Goal: Task Accomplishment & Management: Complete application form

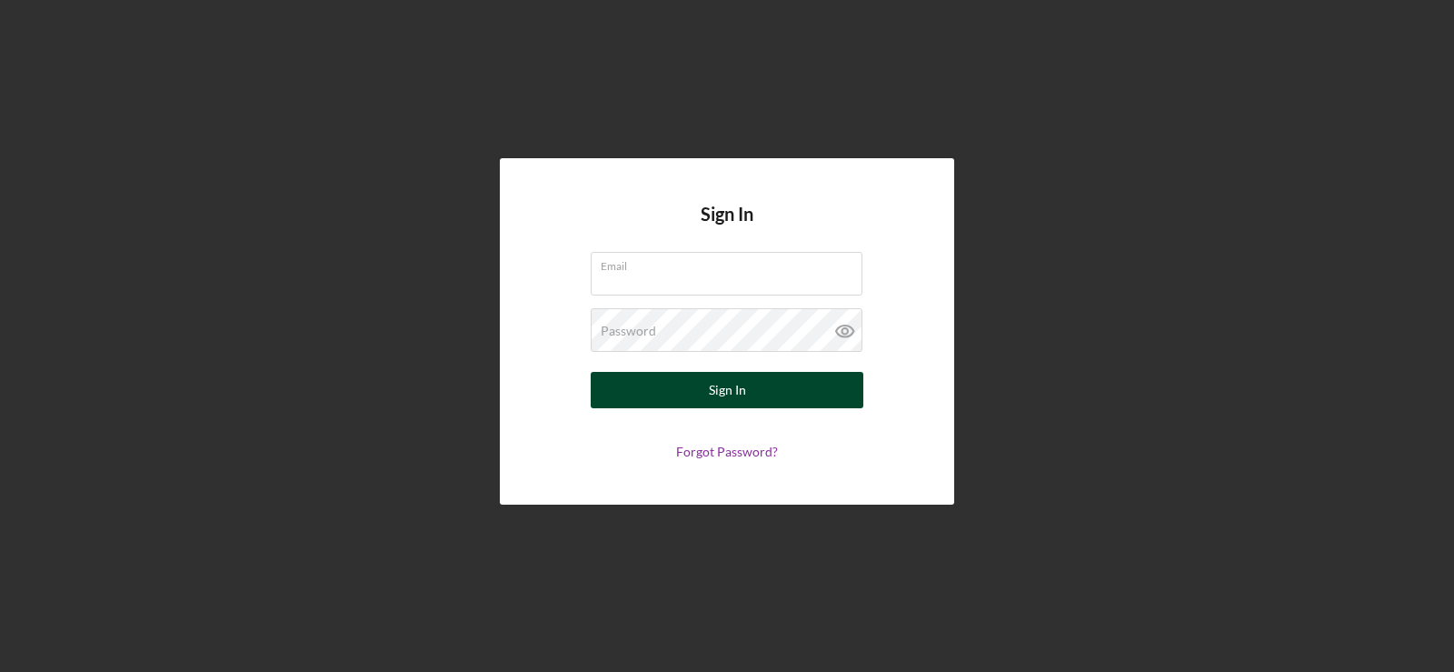
type input "[PERSON_NAME][EMAIL_ADDRESS][DOMAIN_NAME]"
click at [750, 397] on button "Sign In" at bounding box center [727, 390] width 273 height 36
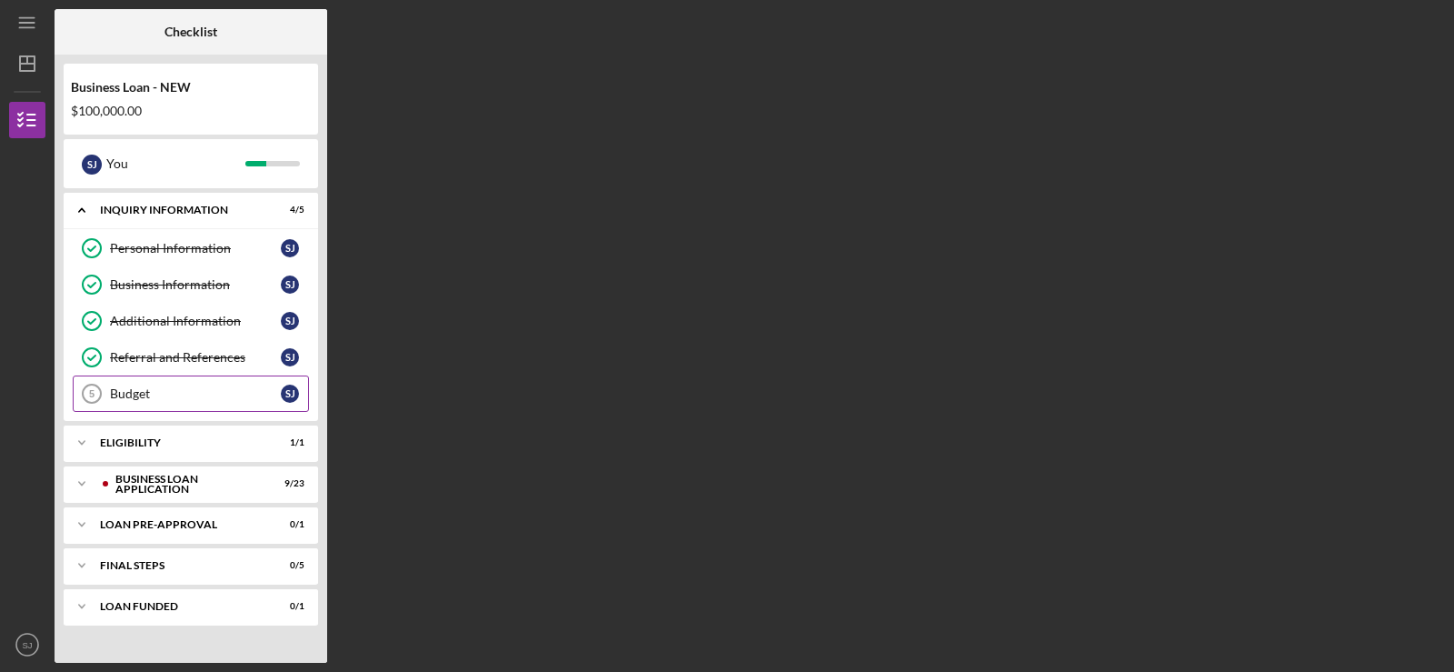
click at [205, 399] on div "Budget" at bounding box center [195, 393] width 171 height 15
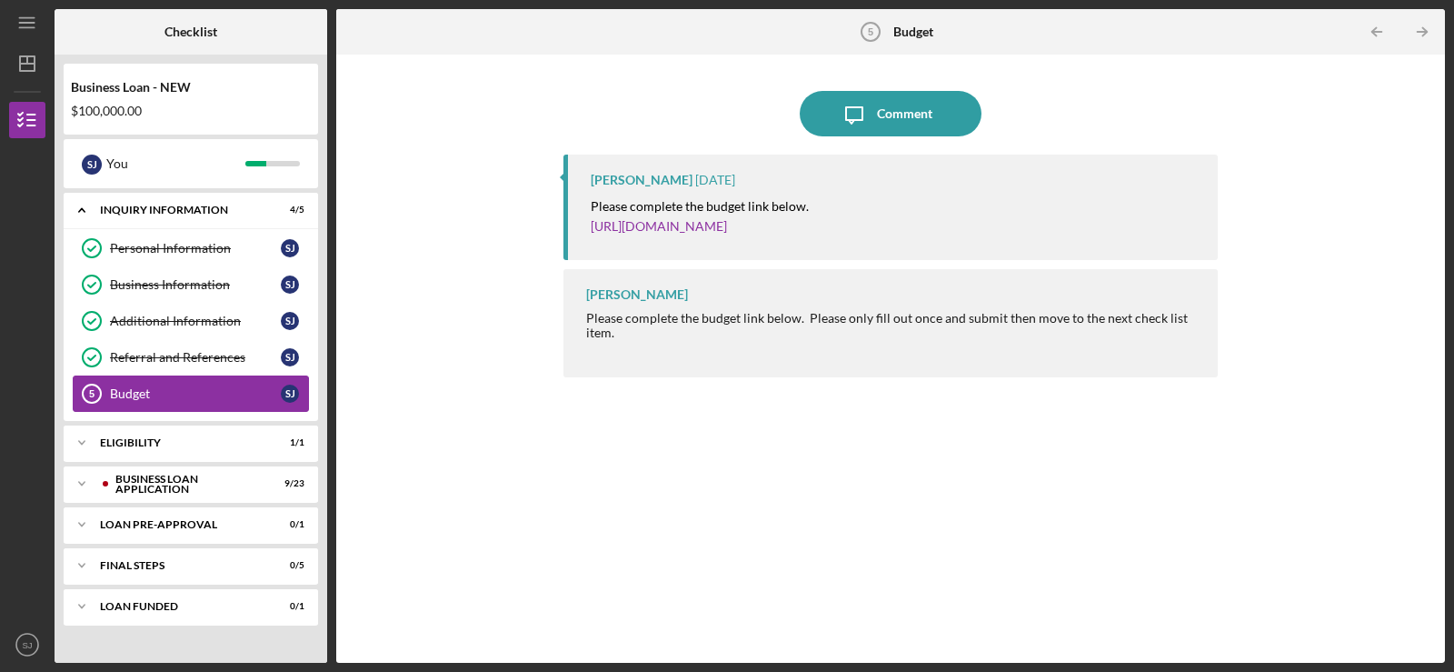
click at [205, 397] on div "Budget" at bounding box center [195, 393] width 171 height 15
click at [541, 487] on div "Icon/Message Comment [PERSON_NAME] [DATE] Please complete the budget link below…" at bounding box center [890, 359] width 1091 height 590
click at [276, 435] on div "Icon/Expander ELIGIBILITY 1 / 1" at bounding box center [191, 443] width 255 height 36
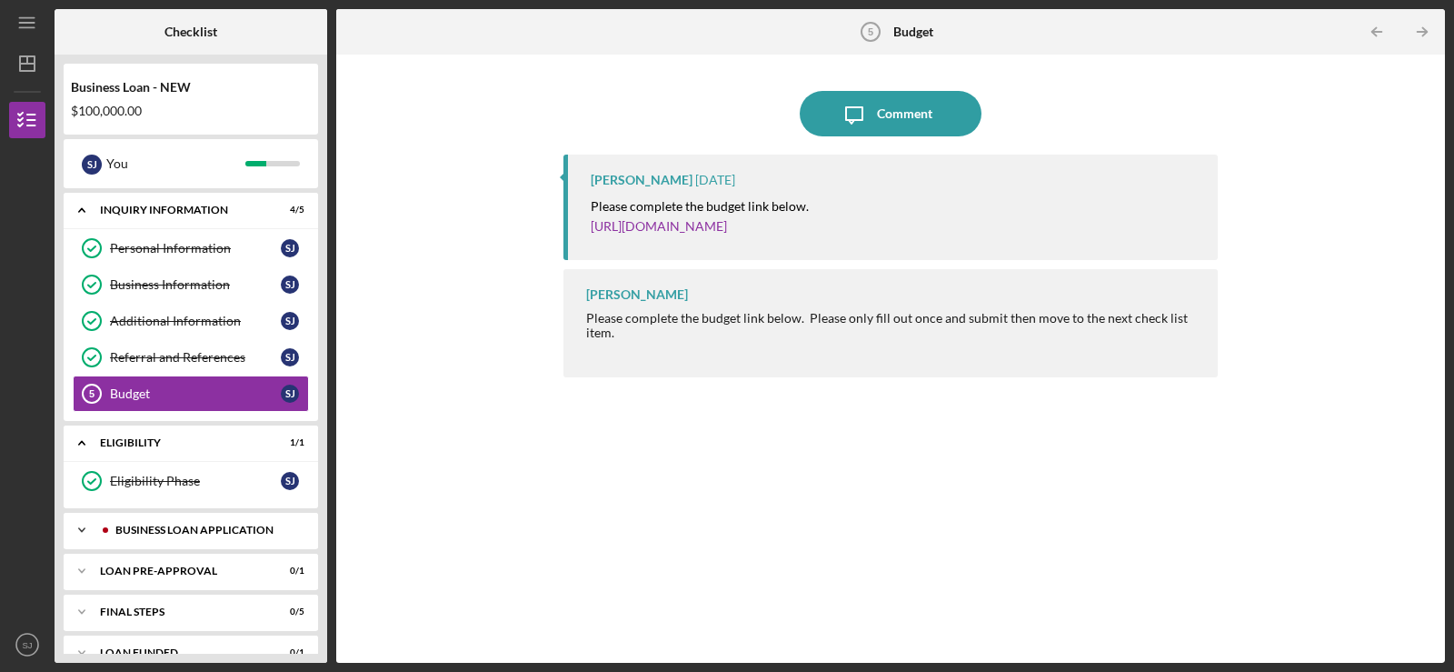
click at [225, 533] on div "BUSINESS LOAN APPLICATION" at bounding box center [205, 529] width 180 height 11
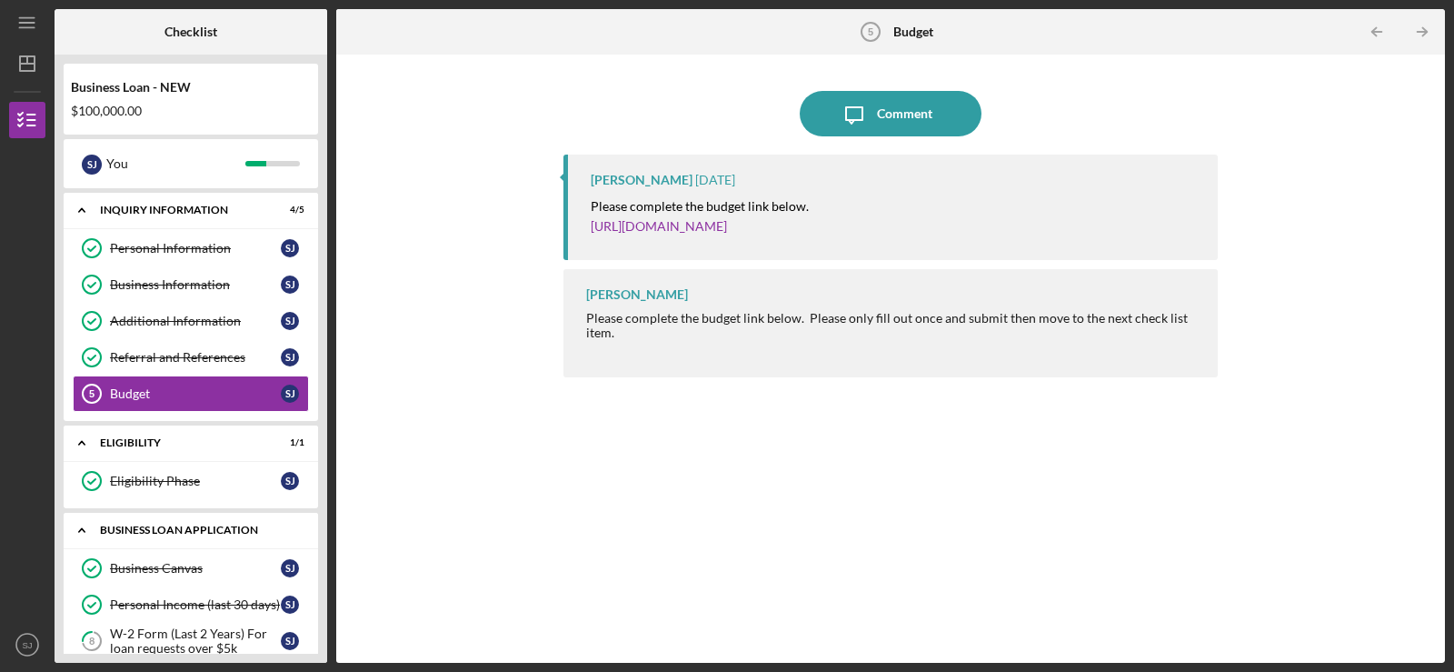
click at [225, 533] on div "BUSINESS LOAN APPLICATION" at bounding box center [197, 529] width 195 height 11
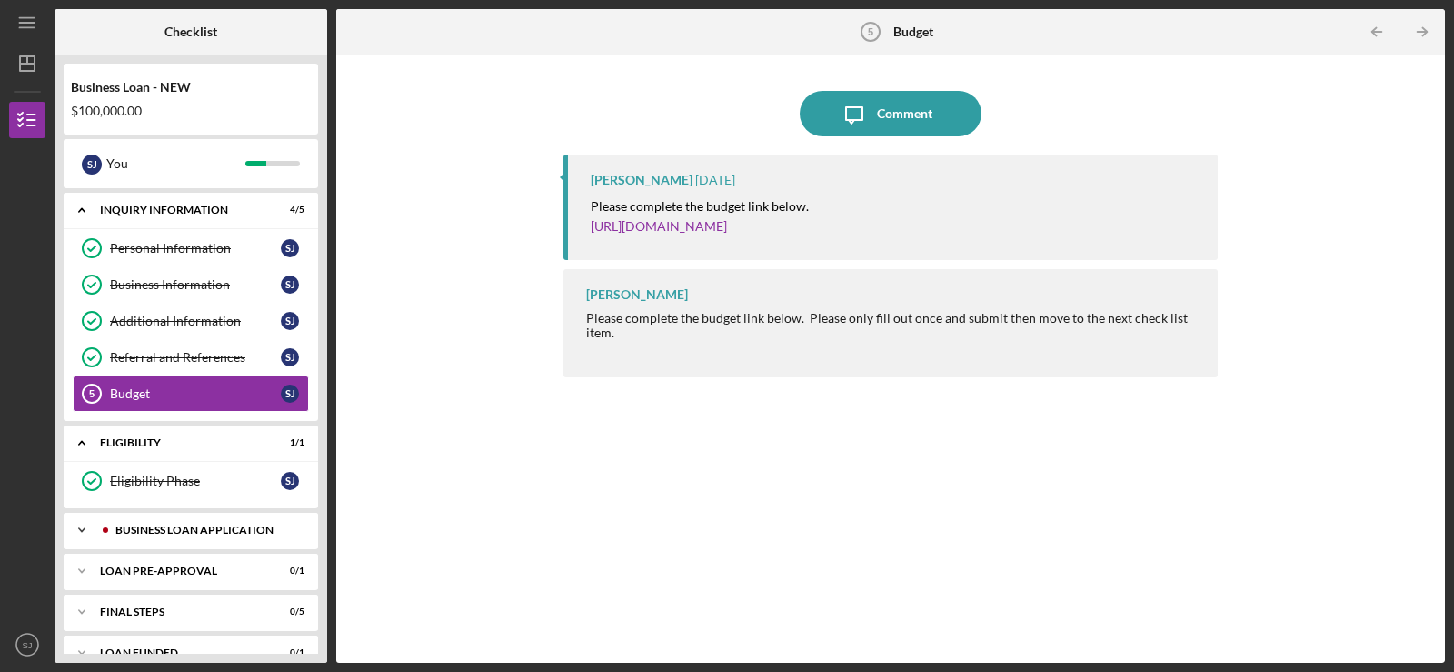
click at [225, 533] on div "BUSINESS LOAN APPLICATION" at bounding box center [205, 529] width 180 height 11
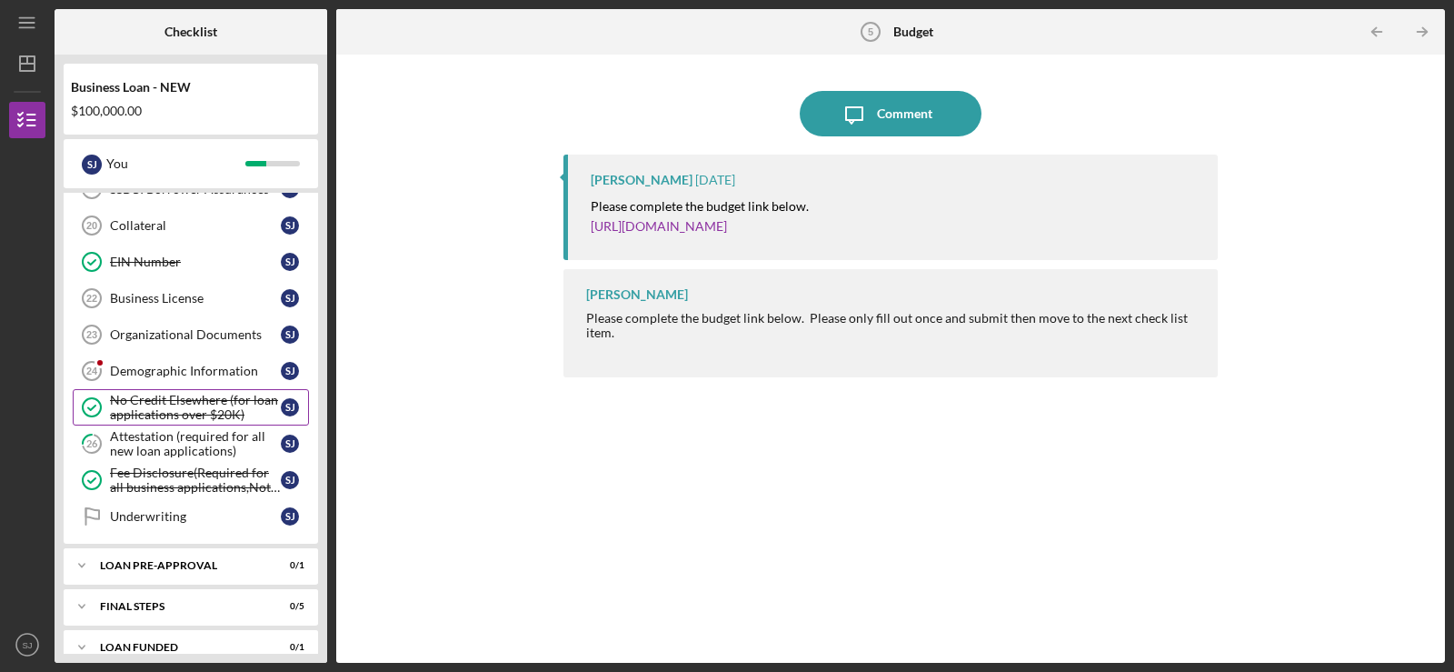
scroll to position [874, 0]
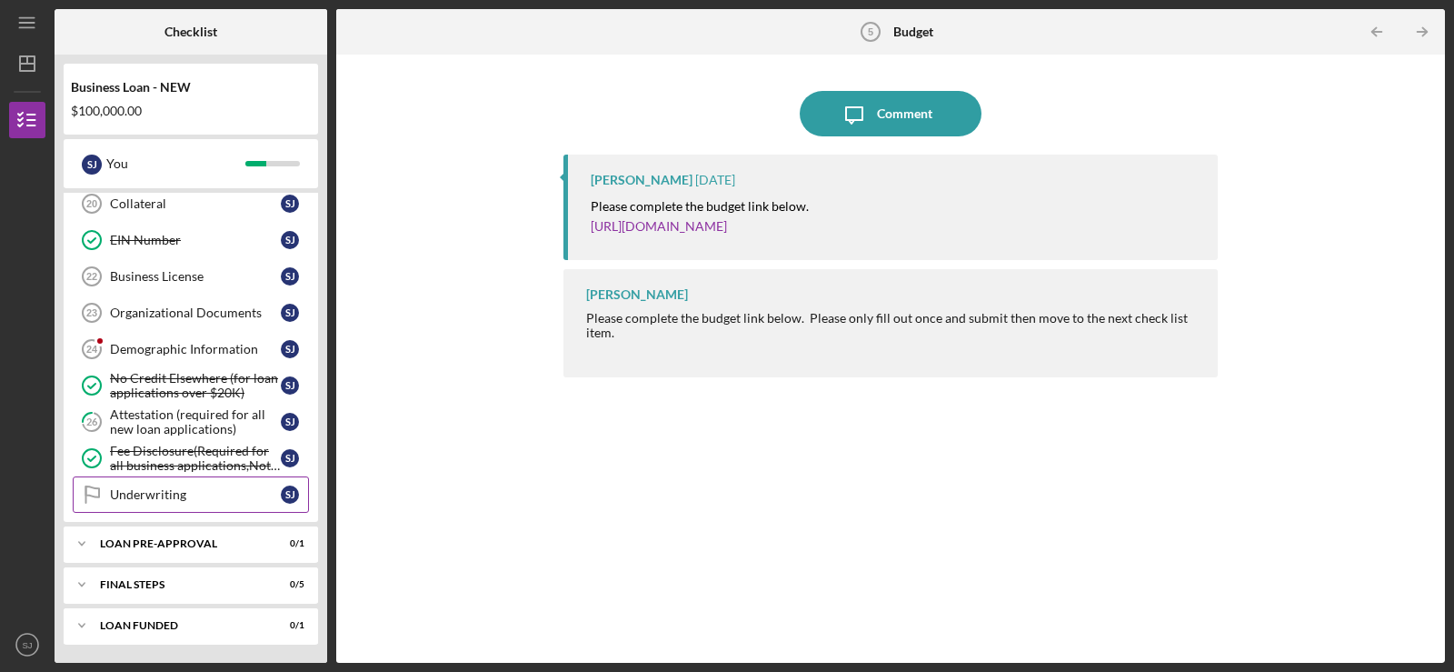
click at [148, 497] on div "Underwriting" at bounding box center [195, 494] width 171 height 15
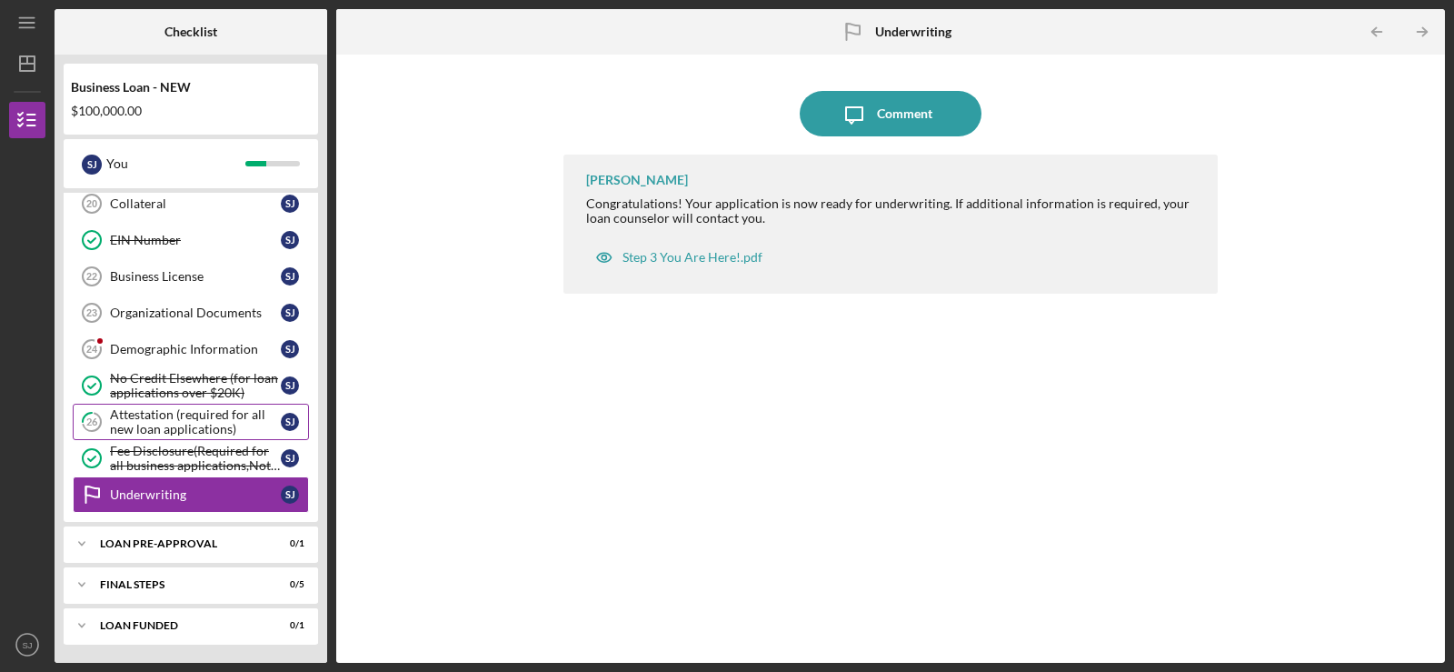
click at [175, 413] on div "Attestation (required for all new loan applications)" at bounding box center [195, 421] width 171 height 29
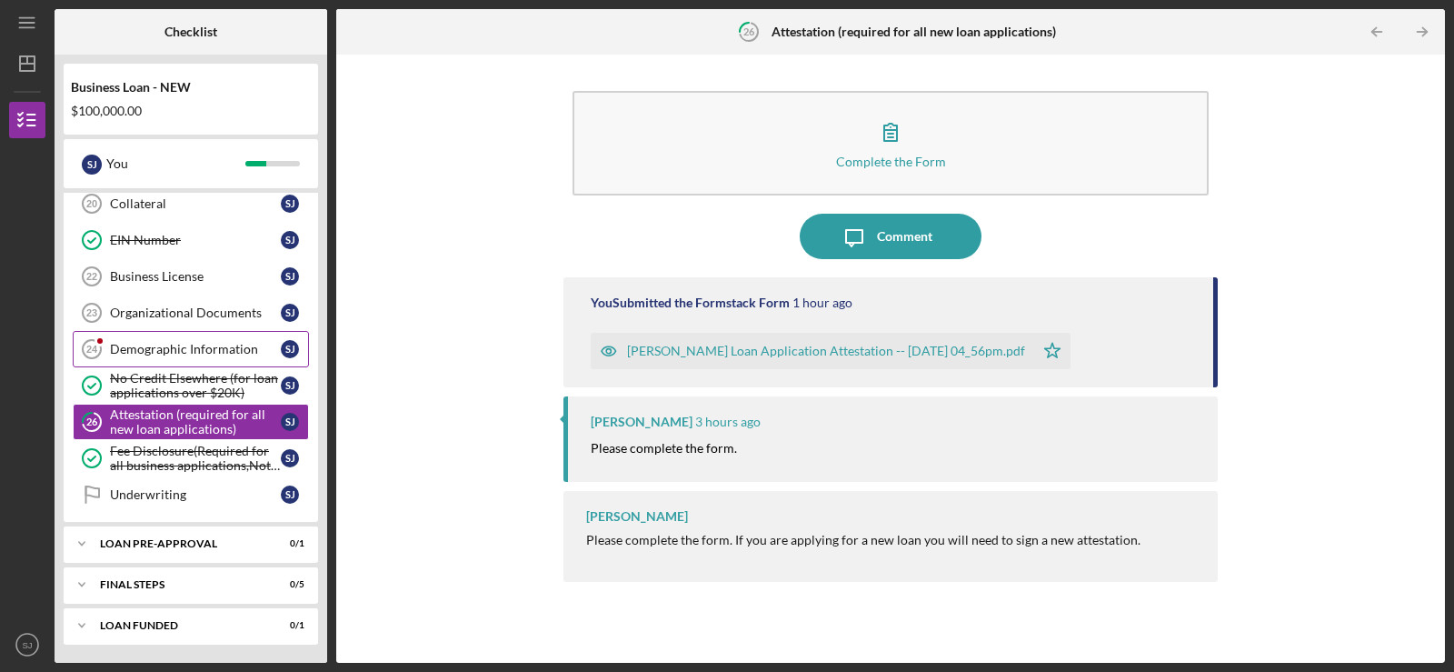
click at [192, 349] on div "Demographic Information" at bounding box center [195, 349] width 171 height 15
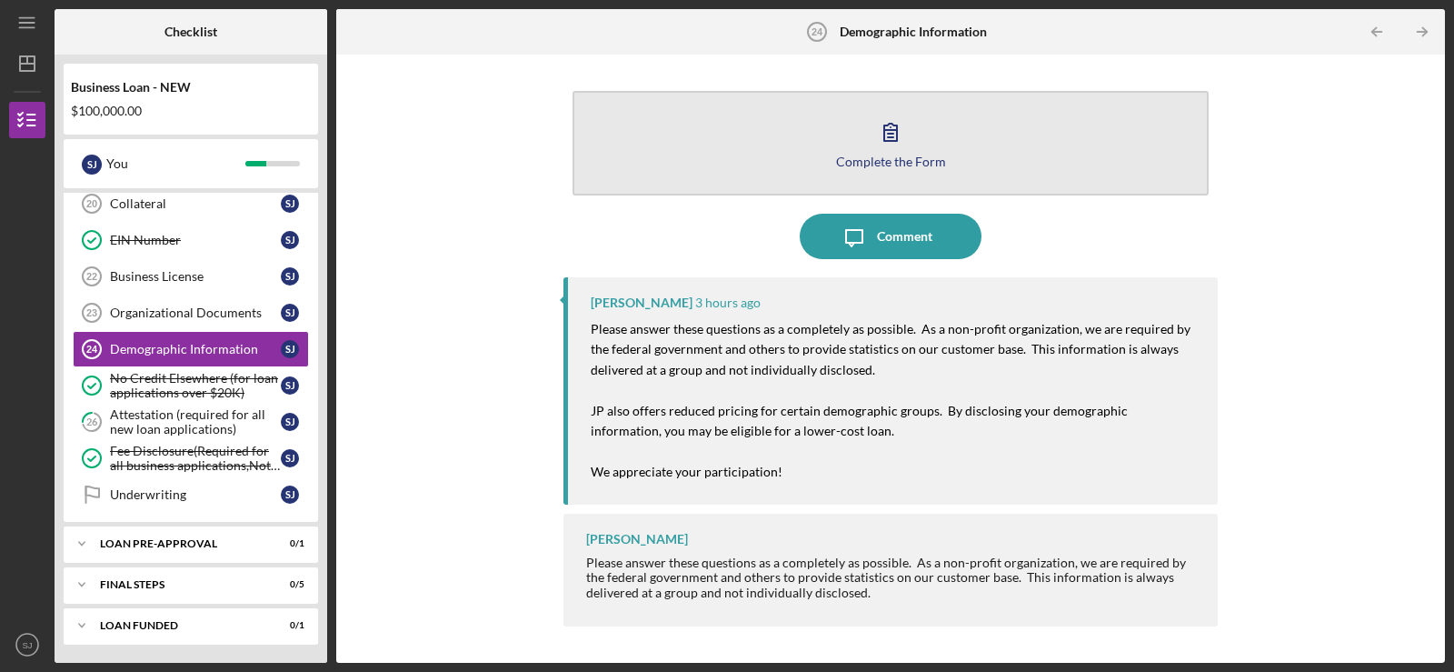
click at [932, 146] on button "Complete the Form Form" at bounding box center [891, 143] width 636 height 105
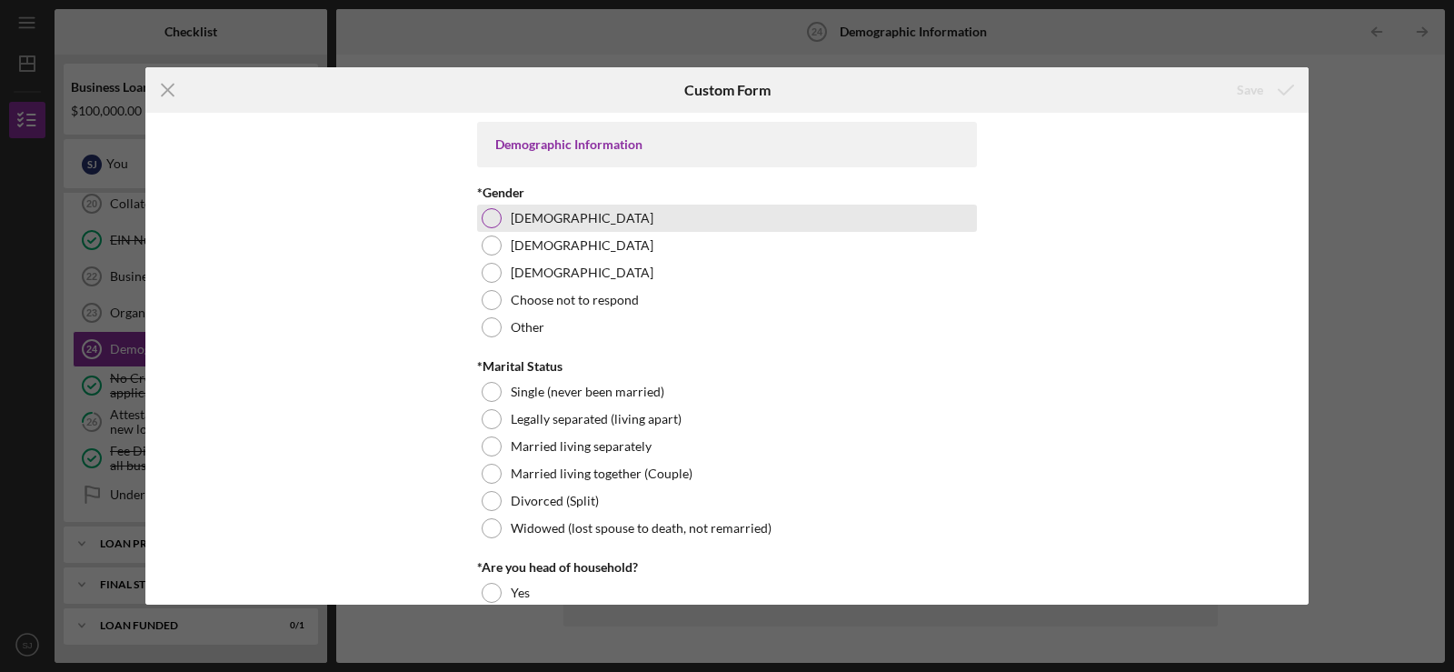
click at [487, 220] on div at bounding box center [492, 218] width 20 height 20
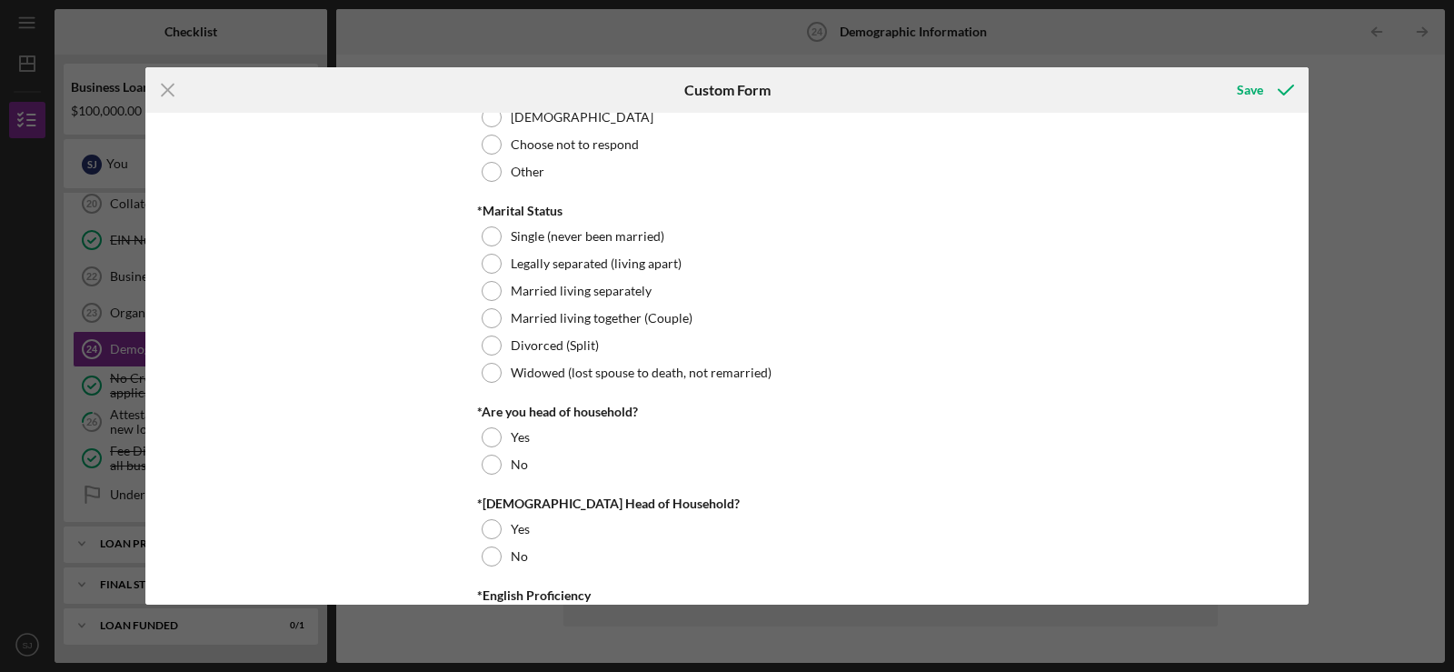
scroll to position [182, 0]
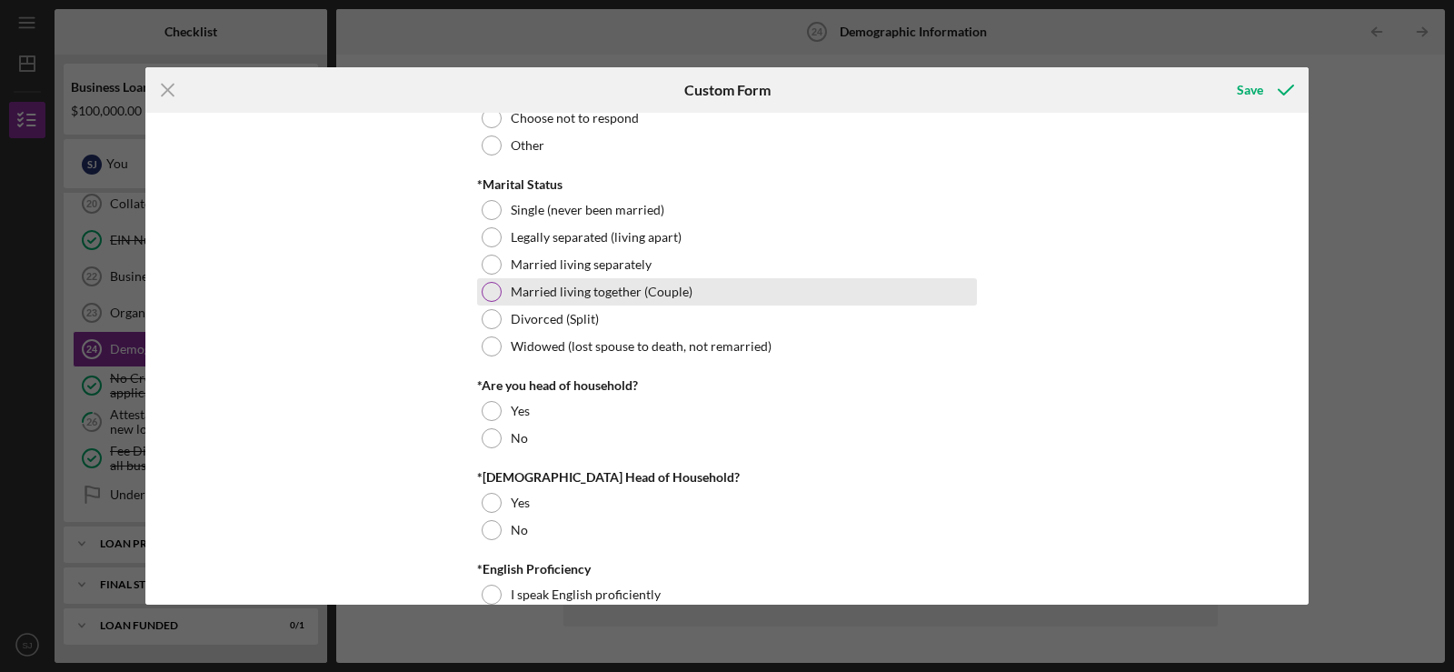
click at [491, 290] on div at bounding box center [492, 292] width 20 height 20
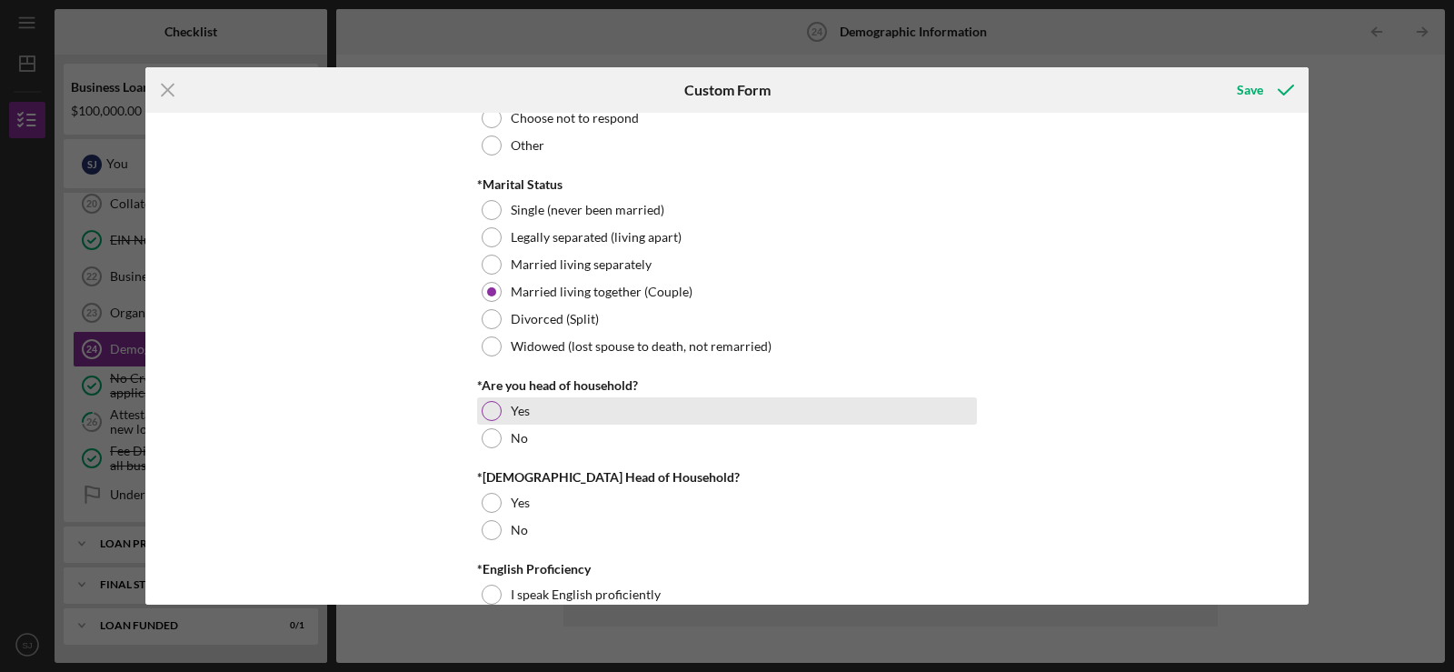
click at [491, 410] on div at bounding box center [492, 411] width 20 height 20
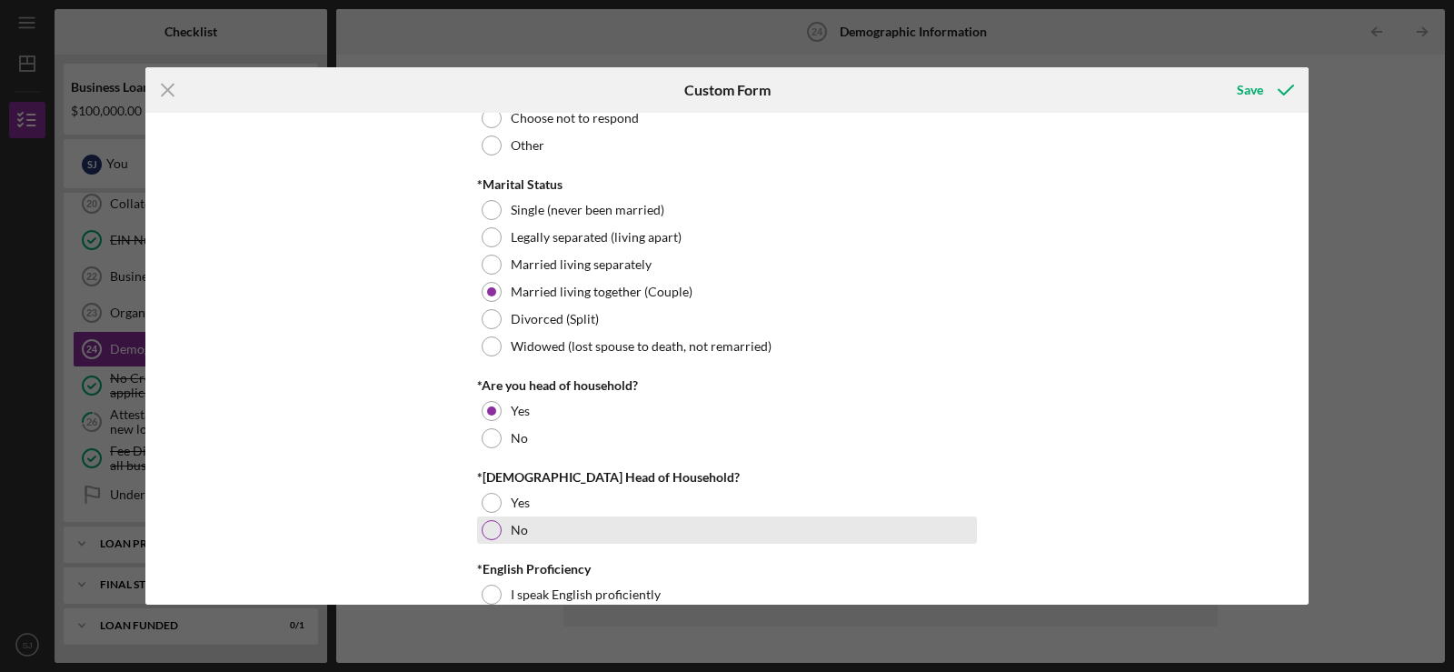
click at [487, 531] on div at bounding box center [492, 530] width 20 height 20
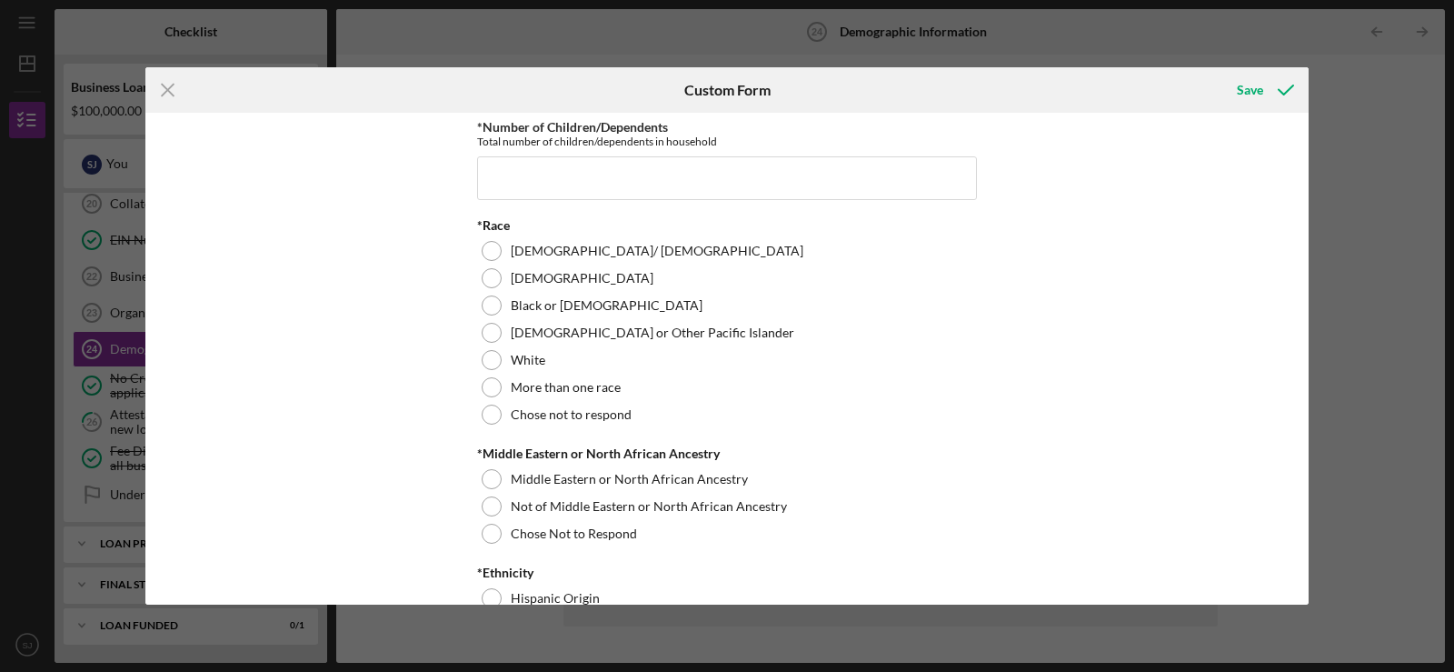
scroll to position [909, 0]
click at [164, 85] on line at bounding box center [168, 91] width 12 height 12
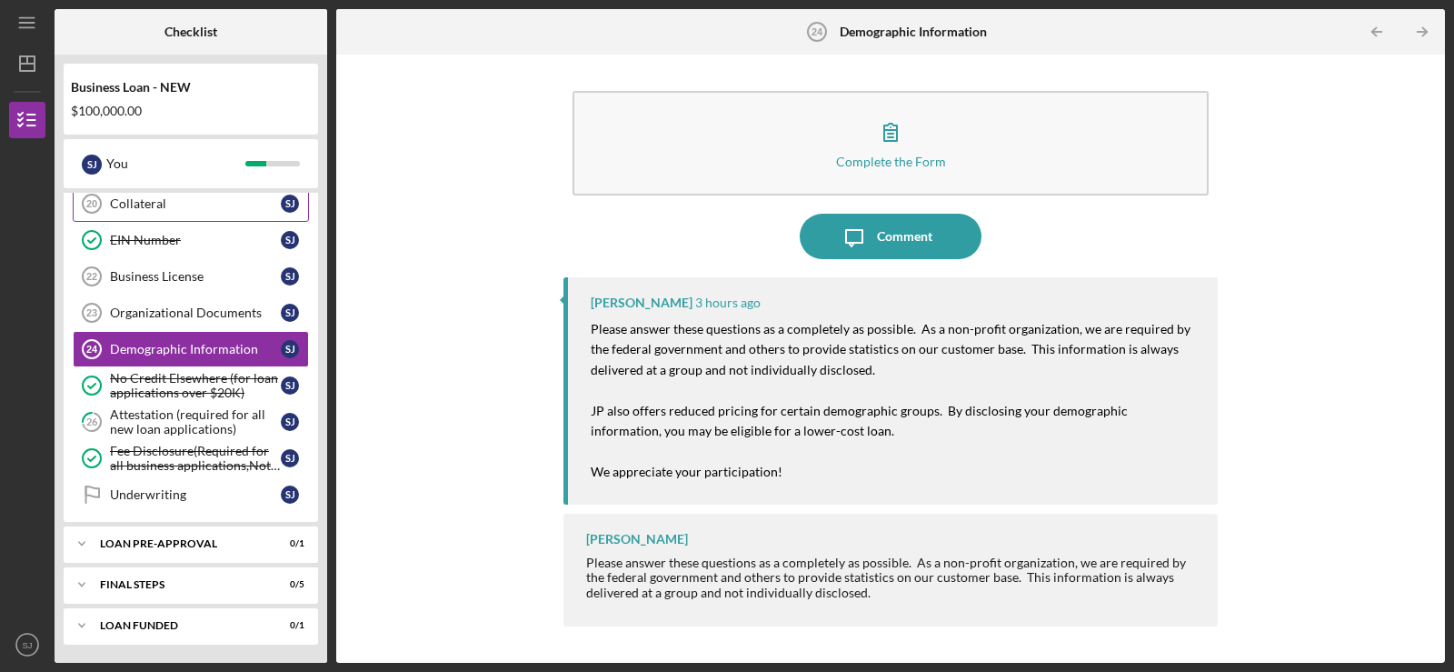
click at [179, 199] on div "Collateral" at bounding box center [195, 203] width 171 height 15
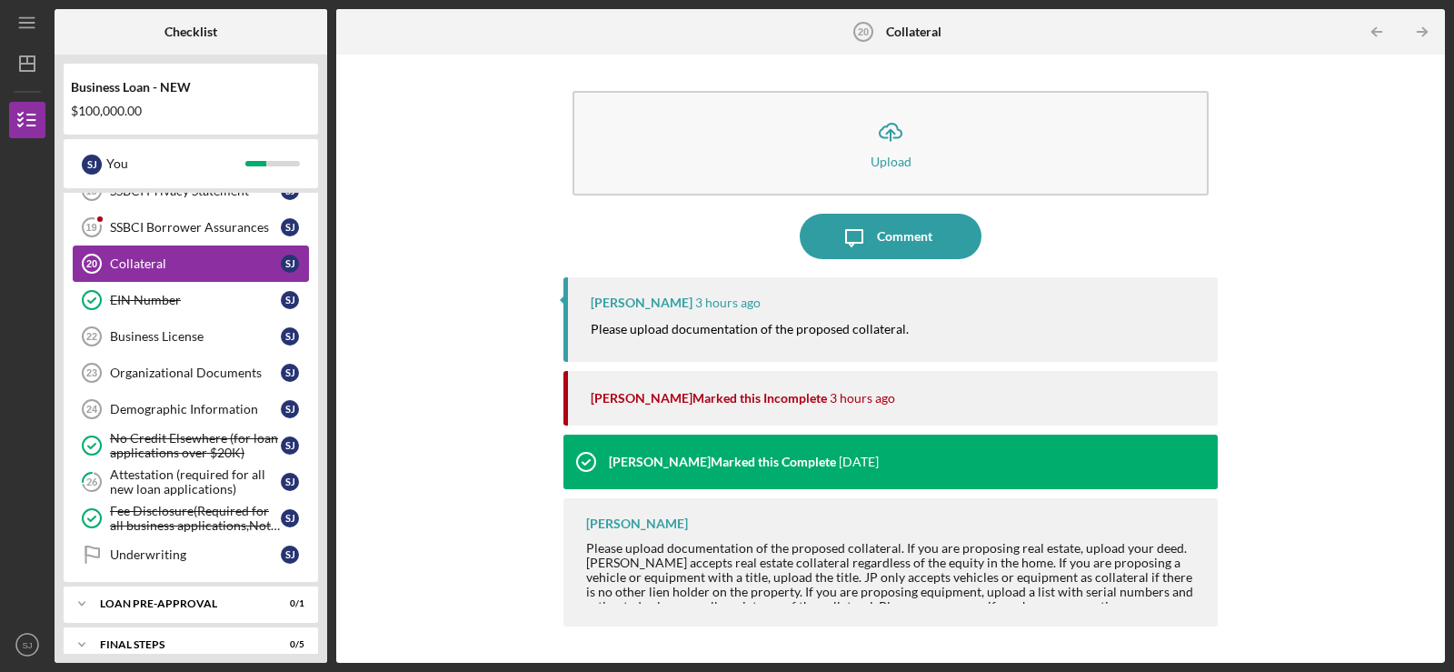
scroll to position [783, 0]
